Goal: Navigation & Orientation: Find specific page/section

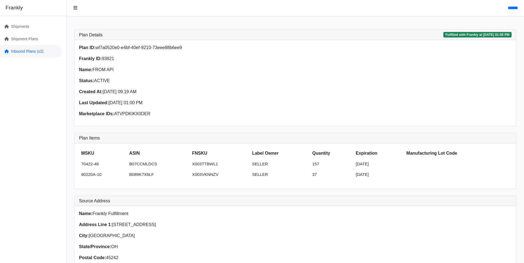
click at [26, 52] on link "Inbound Plans (v2)" at bounding box center [31, 51] width 62 height 12
